Goal: Information Seeking & Learning: Learn about a topic

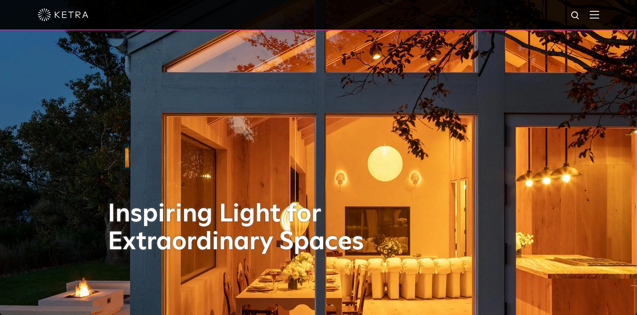
click at [592, 13] on img at bounding box center [594, 15] width 9 height 8
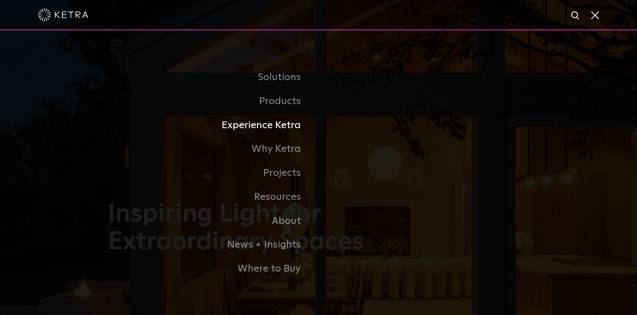
click at [293, 128] on link "Experience Ketra" at bounding box center [213, 125] width 211 height 24
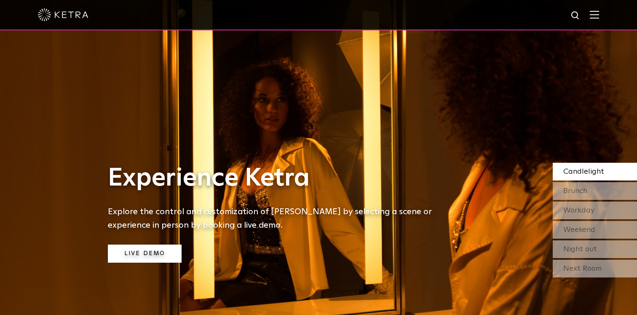
click at [147, 250] on link "Live Demo" at bounding box center [145, 254] width 74 height 18
